Goal: Information Seeking & Learning: Learn about a topic

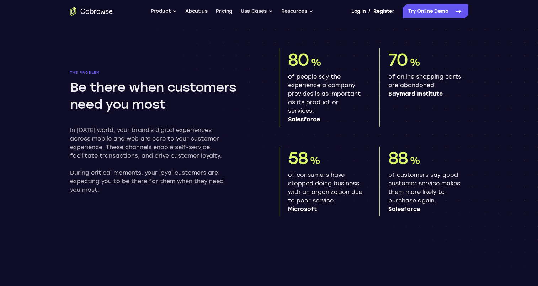
scroll to position [360, 0]
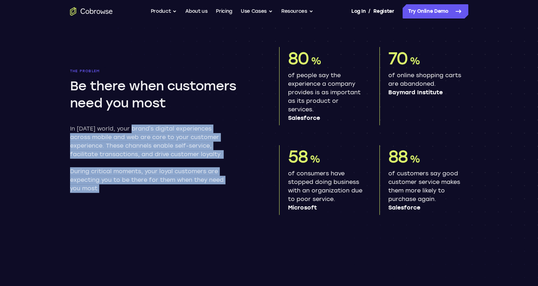
drag, startPoint x: 133, startPoint y: 131, endPoint x: 124, endPoint y: 185, distance: 54.6
click at [124, 185] on div "In today’s world, your brand’s digital experiences across mobile and web are co…" at bounding box center [150, 159] width 161 height 68
click at [124, 185] on p "During critical moments, your loyal customers are expecting you to be there for…" at bounding box center [150, 180] width 161 height 26
click at [109, 187] on p "During critical moments, your loyal customers are expecting you to be there for…" at bounding box center [150, 180] width 161 height 26
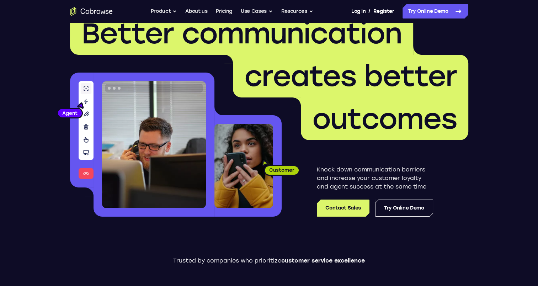
scroll to position [0, 0]
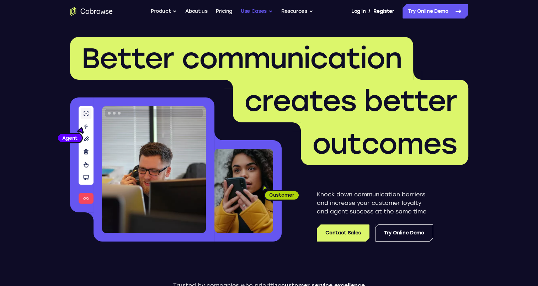
click at [255, 10] on button "Use Cases" at bounding box center [257, 11] width 32 height 14
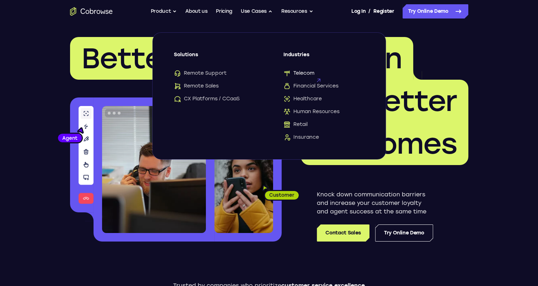
click at [297, 74] on span "Telecom" at bounding box center [299, 73] width 31 height 7
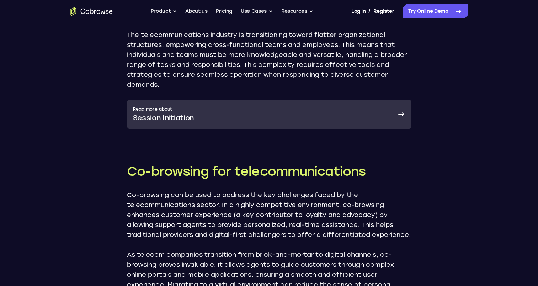
scroll to position [554, 0]
